Goal: Task Accomplishment & Management: Complete application form

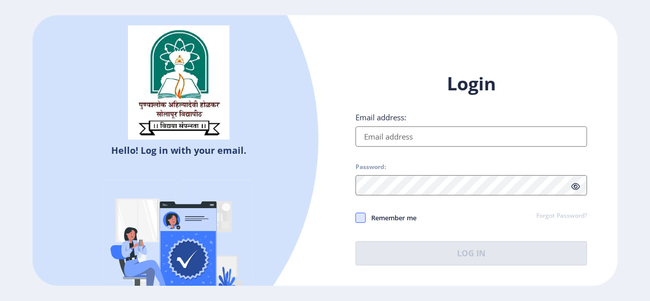
type input "[EMAIL_ADDRESS][DOMAIN_NAME]"
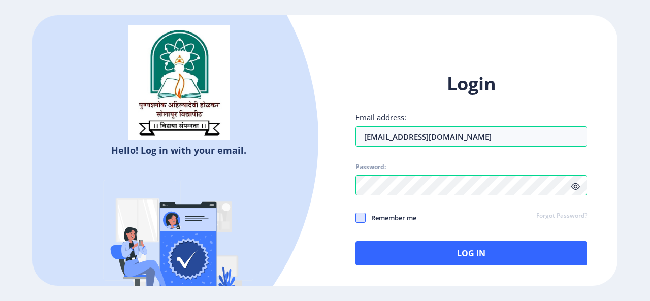
click at [361, 218] on span at bounding box center [360, 218] width 10 height 10
click at [356, 218] on input "Remember me" at bounding box center [355, 217] width 1 height 1
checkbox input "true"
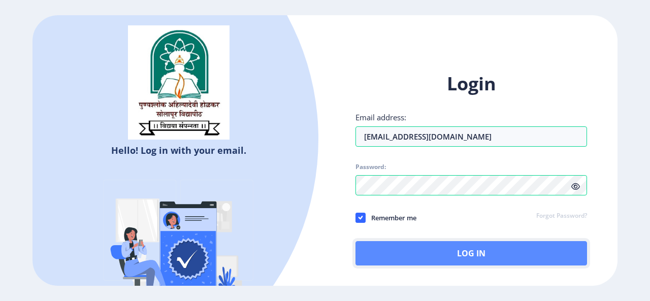
click at [477, 255] on button "Log In" at bounding box center [471, 253] width 232 height 24
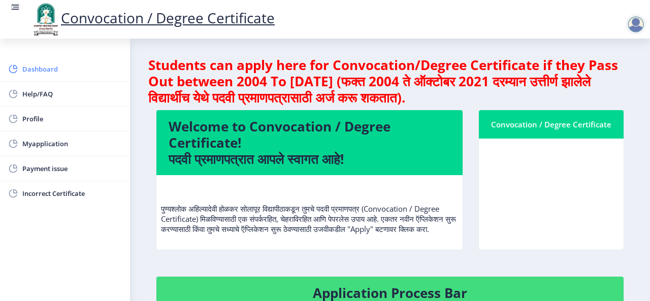
click at [40, 66] on span "Dashboard" at bounding box center [72, 69] width 100 height 12
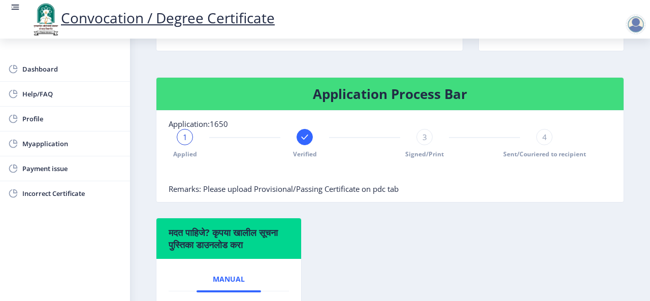
scroll to position [183, 0]
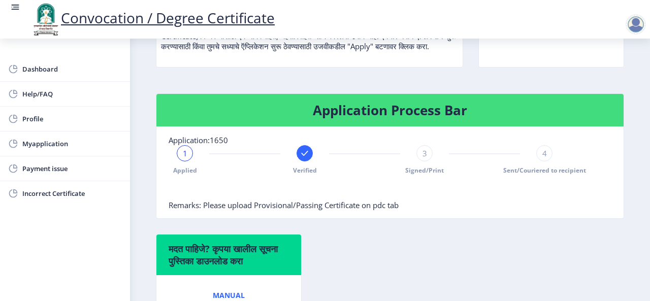
click at [424, 158] on span "3" at bounding box center [424, 153] width 5 height 10
click at [303, 158] on rect at bounding box center [305, 153] width 10 height 10
click at [542, 158] on span "4" at bounding box center [544, 153] width 5 height 10
click at [545, 160] on div "4" at bounding box center [544, 153] width 16 height 16
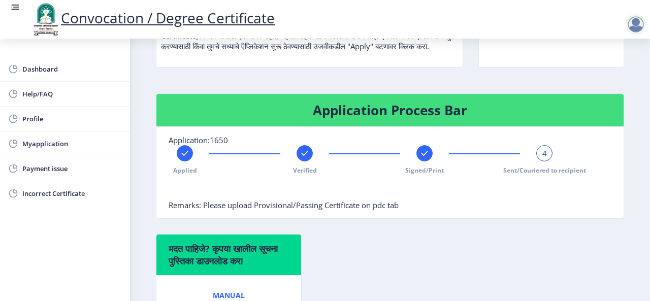
click at [545, 160] on div "4" at bounding box center [544, 153] width 16 height 16
click at [271, 218] on nb-card-body "Application:1650 Applied Verified Signed/Print 4 Sent/Couriered to recipient Re…" at bounding box center [389, 172] width 467 height 91
click at [55, 144] on span "Myapplication" at bounding box center [72, 144] width 100 height 12
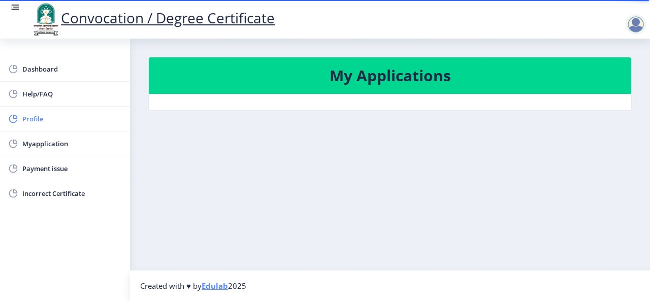
click at [34, 113] on span "Profile" at bounding box center [72, 119] width 100 height 12
select select
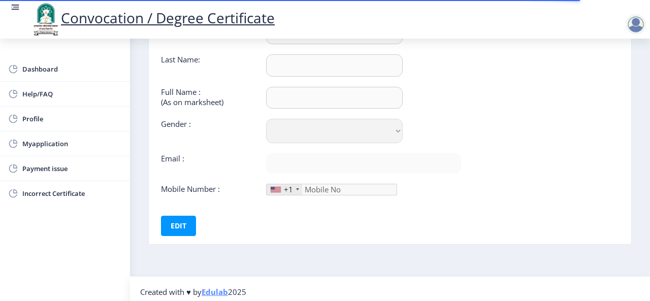
scroll to position [98, 0]
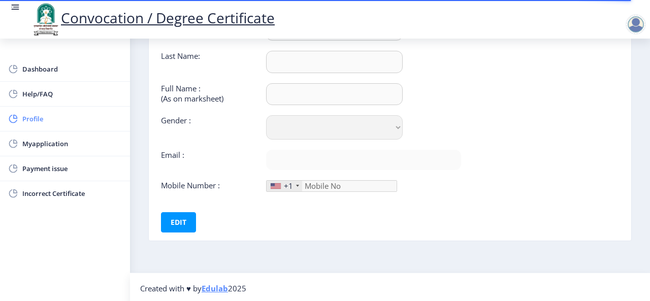
type input "[PERSON_NAME]"
type input "[PERSON_NAME] Vasant"
select select "[DEMOGRAPHIC_DATA]"
type input "[EMAIL_ADDRESS][DOMAIN_NAME]"
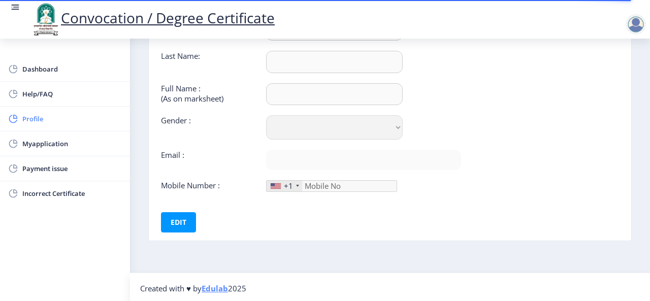
type input "9595615051"
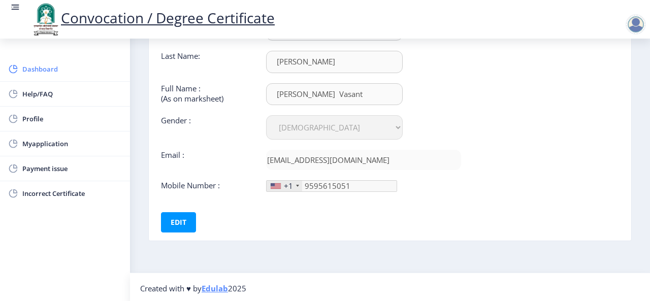
click at [44, 72] on span "Dashboard" at bounding box center [72, 69] width 100 height 12
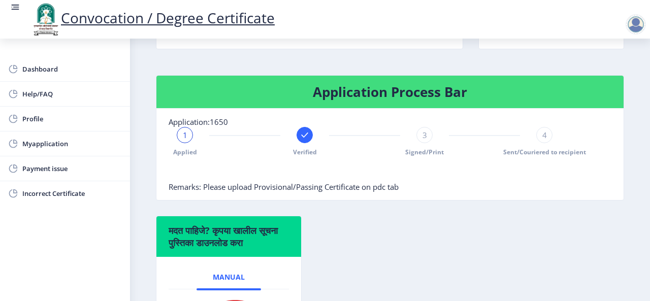
scroll to position [198, 0]
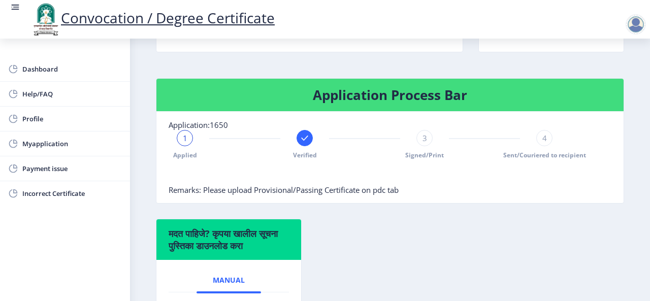
drag, startPoint x: 400, startPoint y: 198, endPoint x: 330, endPoint y: 193, distance: 70.8
click at [330, 193] on nb-card-body "Application:1650 1 Applied Verified 3 Signed/Print 4 Sent/Couriered to recipien…" at bounding box center [389, 157] width 467 height 91
click at [47, 143] on span "Myapplication" at bounding box center [72, 144] width 100 height 12
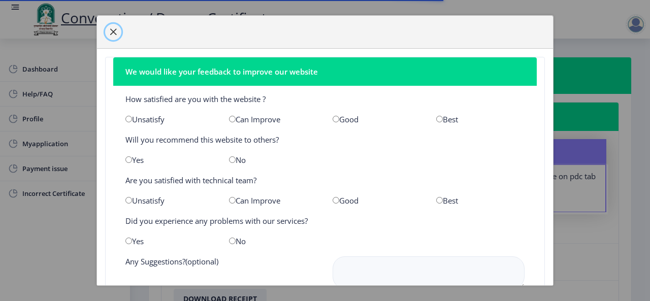
click at [111, 31] on span "button" at bounding box center [113, 32] width 8 height 8
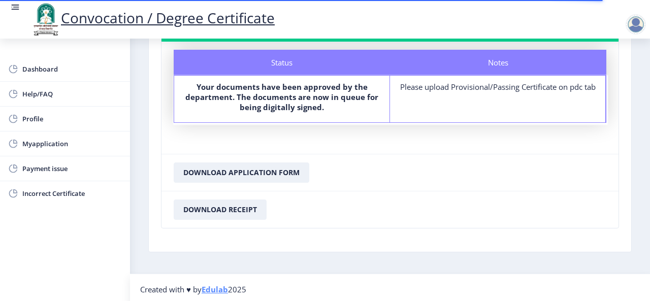
scroll to position [90, 0]
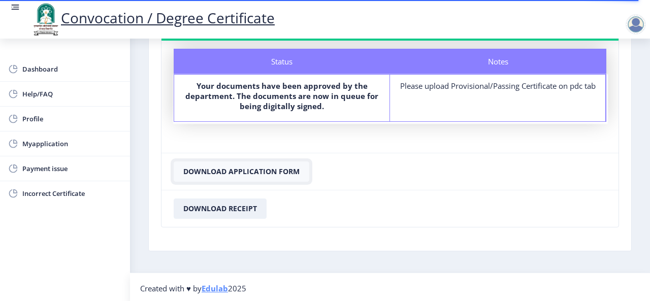
click at [236, 169] on button "Download Application Form" at bounding box center [242, 171] width 136 height 20
click at [41, 143] on span "Myapplication" at bounding box center [72, 144] width 100 height 12
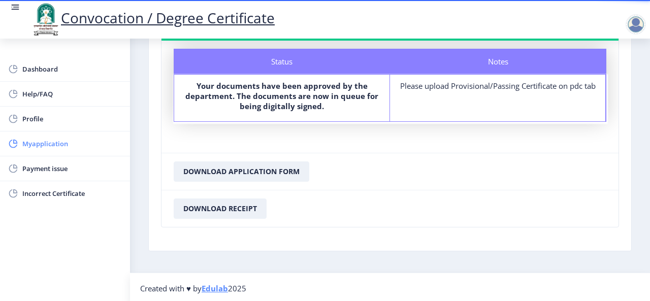
click at [41, 143] on span "Myapplication" at bounding box center [72, 144] width 100 height 12
click at [39, 149] on link "Myapplication" at bounding box center [65, 144] width 130 height 24
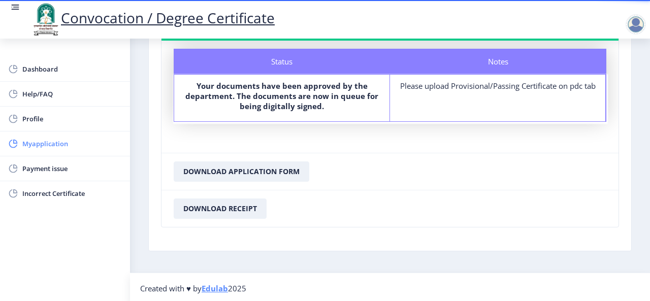
click at [39, 149] on link "Myapplication" at bounding box center [65, 144] width 130 height 24
click at [42, 65] on span "Dashboard" at bounding box center [72, 69] width 100 height 12
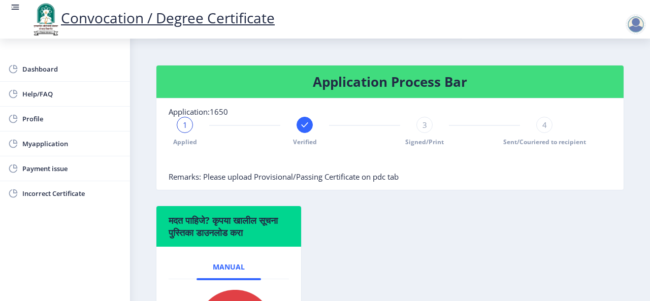
scroll to position [210, 0]
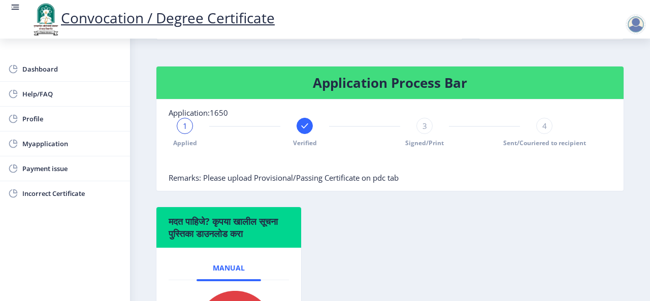
click at [306, 131] on rect at bounding box center [305, 126] width 10 height 10
click at [183, 128] on icon at bounding box center [184, 125] width 7 height 5
click at [183, 131] on span "1" at bounding box center [185, 126] width 5 height 10
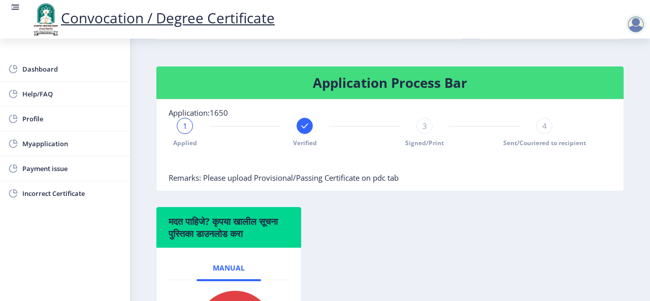
click at [183, 131] on span "1" at bounding box center [185, 126] width 5 height 10
click at [336, 207] on div "Application Process Bar Application:1650 1 Applied Verified 3 Signed/Print 4 Se…" at bounding box center [389, 136] width 483 height 141
click at [49, 194] on span "Incorrect Certificate" at bounding box center [72, 193] width 100 height 12
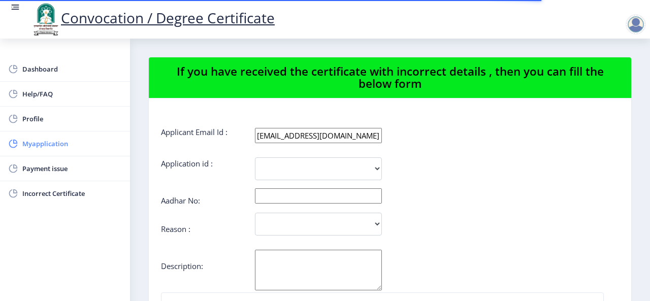
click at [48, 142] on span "Myapplication" at bounding box center [72, 144] width 100 height 12
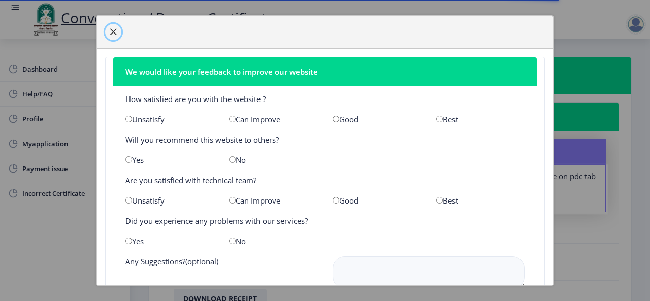
click at [112, 33] on span "button" at bounding box center [113, 32] width 8 height 8
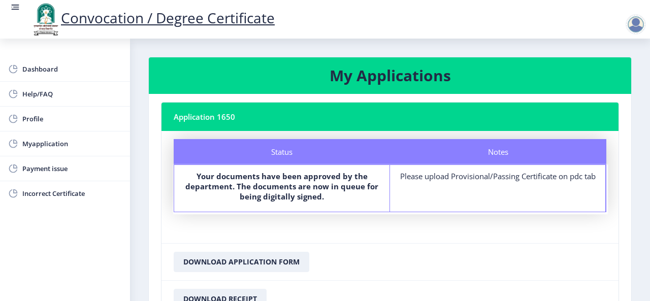
click at [327, 197] on label "Your documents have been approved by the department. The documents are now in q…" at bounding box center [281, 186] width 197 height 30
drag, startPoint x: 197, startPoint y: 172, endPoint x: 340, endPoint y: 205, distance: 146.9
click at [340, 205] on div "Status Your documents have been approved by the department. The documents are n…" at bounding box center [282, 188] width 216 height 47
click at [391, 249] on nb-card-footer "Download Application Form" at bounding box center [389, 261] width 457 height 37
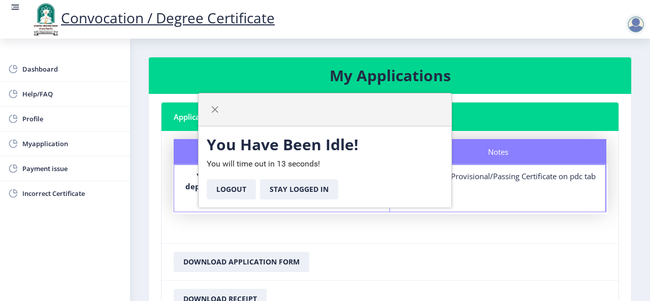
drag, startPoint x: 300, startPoint y: 114, endPoint x: 332, endPoint y: 106, distance: 33.5
click at [332, 106] on div at bounding box center [325, 109] width 253 height 33
drag, startPoint x: 332, startPoint y: 106, endPoint x: 386, endPoint y: 114, distance: 54.4
click at [386, 114] on div at bounding box center [325, 109] width 253 height 33
click at [213, 107] on span "button" at bounding box center [215, 110] width 8 height 8
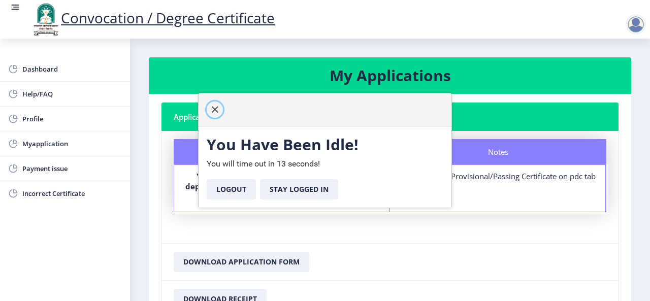
click at [213, 106] on span "button" at bounding box center [215, 110] width 8 height 8
click at [214, 108] on span "button" at bounding box center [215, 110] width 8 height 8
drag, startPoint x: 251, startPoint y: 104, endPoint x: 309, endPoint y: 121, distance: 60.4
click at [309, 121] on div at bounding box center [325, 109] width 253 height 33
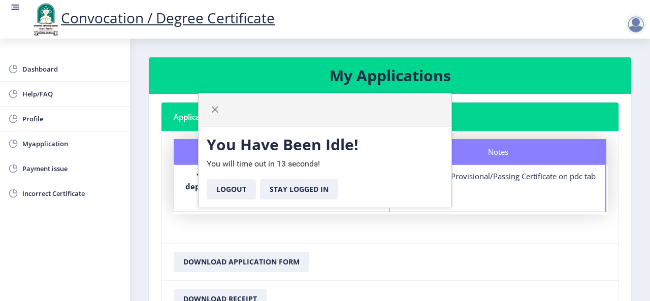
drag, startPoint x: 298, startPoint y: 107, endPoint x: 303, endPoint y: 110, distance: 6.4
click at [303, 110] on div at bounding box center [325, 109] width 253 height 33
drag, startPoint x: 303, startPoint y: 110, endPoint x: 299, endPoint y: 106, distance: 6.5
click at [299, 106] on div at bounding box center [325, 109] width 253 height 33
click at [298, 105] on div at bounding box center [325, 109] width 253 height 33
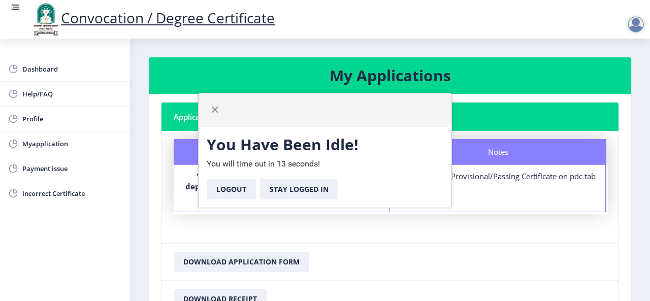
click at [298, 105] on div at bounding box center [325, 109] width 253 height 33
click at [298, 106] on div at bounding box center [325, 109] width 253 height 33
click at [299, 105] on div at bounding box center [325, 109] width 253 height 33
click at [213, 109] on span "button" at bounding box center [215, 110] width 8 height 8
click at [295, 189] on button "Stay Logged In" at bounding box center [299, 189] width 78 height 20
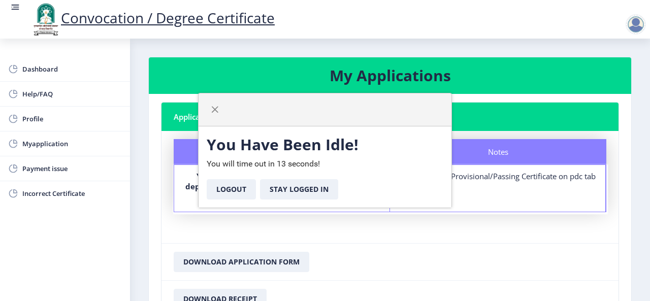
drag, startPoint x: 272, startPoint y: 105, endPoint x: 354, endPoint y: 143, distance: 90.0
click at [354, 143] on div "You Have Been Idle! You will time out in 13 seconds! Logout Stay Logged In" at bounding box center [325, 150] width 254 height 115
drag, startPoint x: 329, startPoint y: 108, endPoint x: 370, endPoint y: 128, distance: 46.1
click at [370, 128] on div "You Have Been Idle! You will time out in 13 seconds! Logout Stay Logged In" at bounding box center [325, 150] width 254 height 115
drag, startPoint x: 349, startPoint y: 108, endPoint x: 361, endPoint y: 114, distance: 12.7
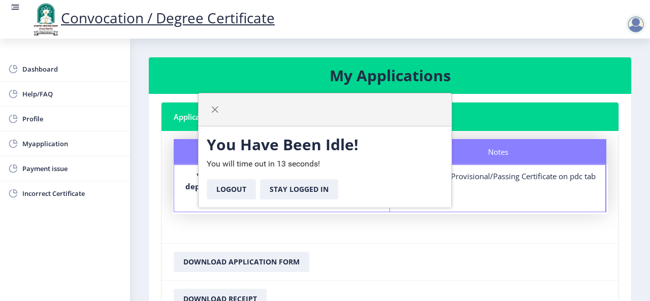
click at [361, 114] on div at bounding box center [325, 109] width 253 height 33
click at [362, 112] on div at bounding box center [325, 109] width 253 height 33
click at [363, 112] on div at bounding box center [325, 109] width 253 height 33
click at [222, 109] on button "button" at bounding box center [215, 110] width 16 height 16
click at [320, 184] on button "Stay Logged In" at bounding box center [299, 189] width 78 height 20
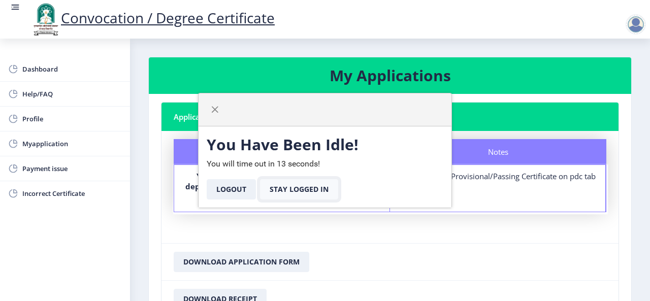
click at [320, 184] on button "Stay Logged In" at bounding box center [299, 189] width 78 height 20
drag, startPoint x: 320, startPoint y: 184, endPoint x: 626, endPoint y: 5, distance: 354.3
click at [626, 5] on div "Convocation / Degree Certificate Dashboard Help/FAQ Profile Myapplication Payme…" at bounding box center [325, 197] width 650 height 394
drag, startPoint x: 218, startPoint y: 105, endPoint x: 240, endPoint y: 190, distance: 87.4
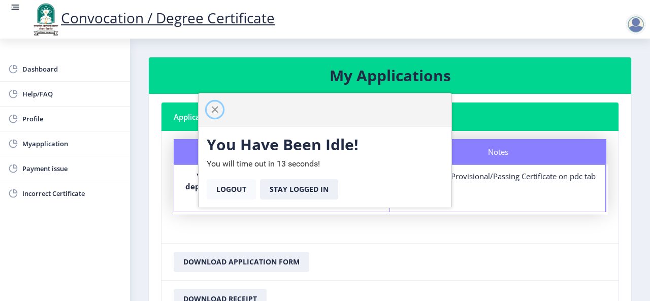
click at [240, 190] on div "You Have Been Idle! You will time out in 13 seconds! Logout Stay Logged In" at bounding box center [325, 150] width 254 height 115
click at [240, 190] on button "Logout" at bounding box center [231, 189] width 49 height 20
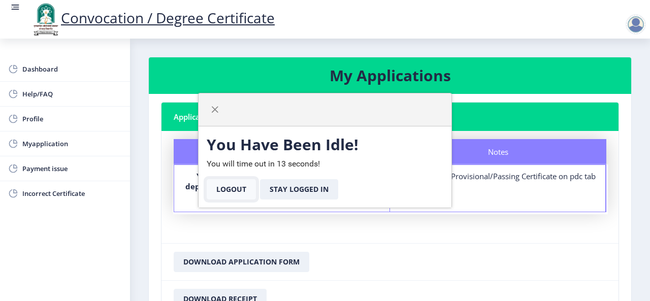
click at [240, 190] on button "Logout" at bounding box center [231, 189] width 49 height 20
click at [276, 195] on button "Stay Logged In" at bounding box center [299, 189] width 78 height 20
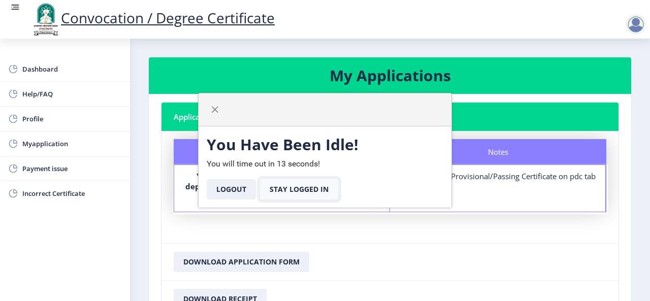
click at [276, 195] on button "Stay Logged In" at bounding box center [299, 189] width 78 height 20
drag, startPoint x: 276, startPoint y: 195, endPoint x: 530, endPoint y: -10, distance: 326.1
click at [530, 0] on html "Convocation / Degree Certificate Dashboard Help/FAQ Profile Myapplication Payme…" at bounding box center [325, 301] width 650 height 602
